Goal: Find specific page/section: Find specific page/section

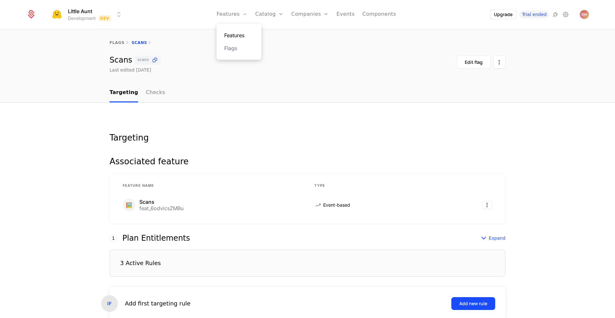
click at [239, 37] on link "Features" at bounding box center [238, 35] width 29 height 8
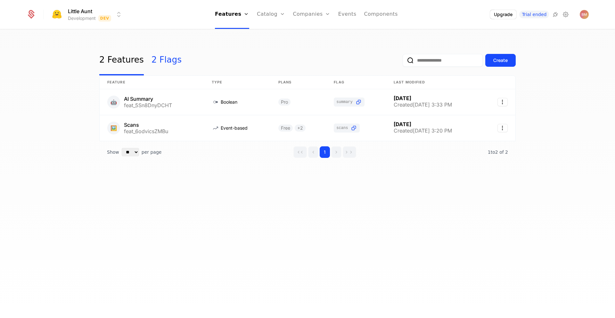
click at [165, 59] on link "2 Flags" at bounding box center [167, 60] width 30 height 30
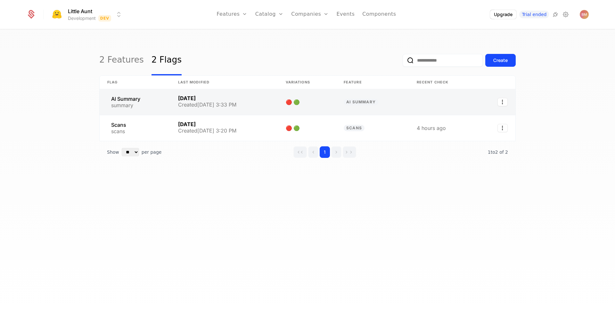
click at [161, 97] on link at bounding box center [135, 102] width 71 height 26
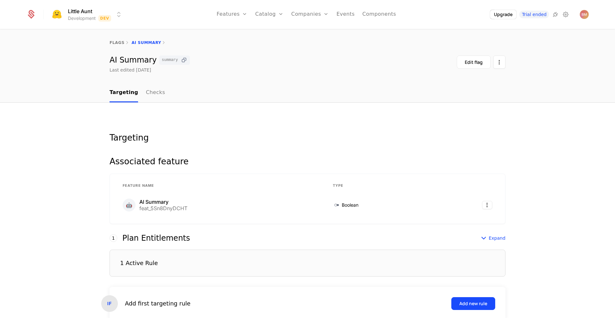
click at [182, 60] on icon at bounding box center [184, 60] width 7 height 7
